Goal: Information Seeking & Learning: Learn about a topic

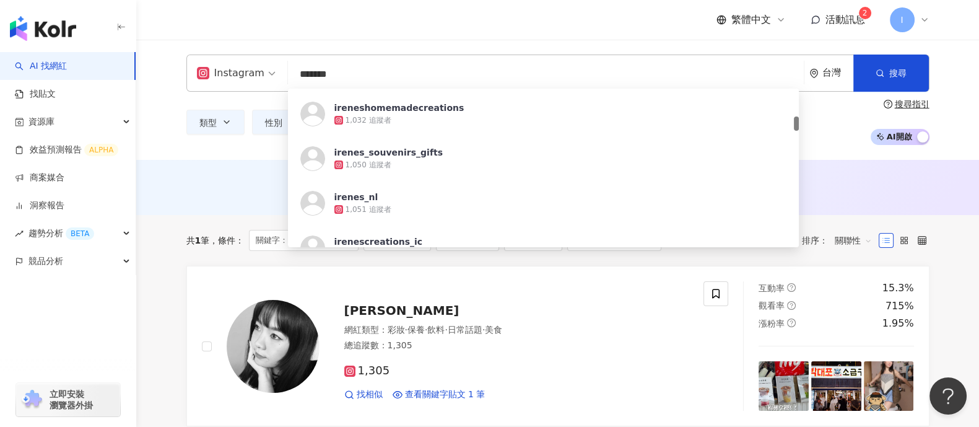
scroll to position [154, 0]
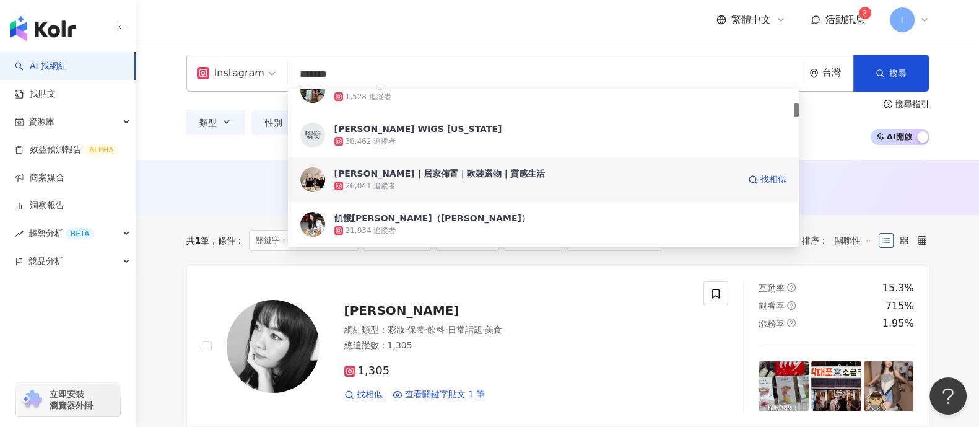
click at [501, 180] on div "26,041 追蹤者" at bounding box center [536, 186] width 404 height 12
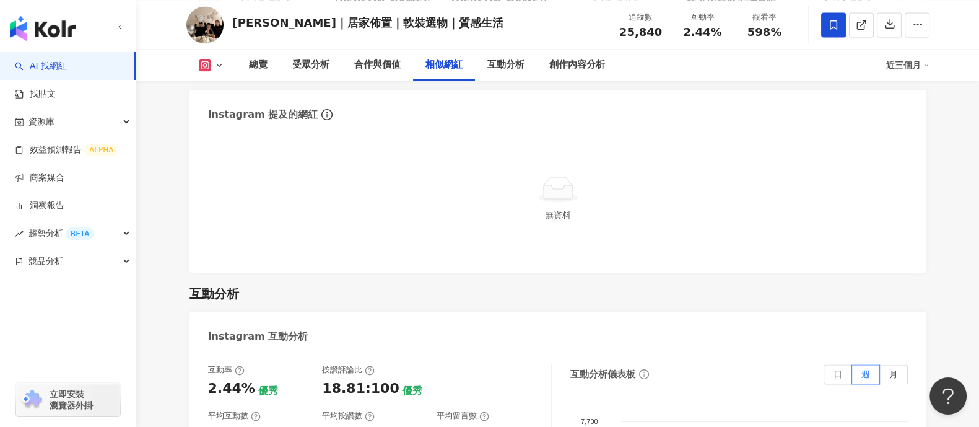
scroll to position [2244, 0]
